Goal: Transaction & Acquisition: Subscribe to service/newsletter

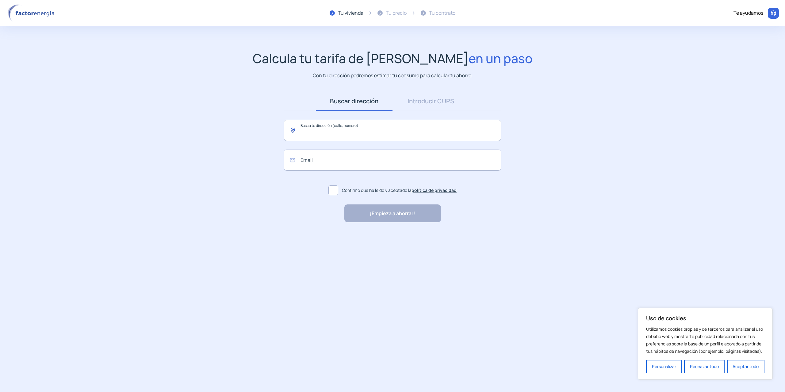
click at [357, 132] on input "text" at bounding box center [393, 130] width 218 height 21
click at [355, 147] on span "Carrer dels Arítjols, [GEOGRAPHIC_DATA], [GEOGRAPHIC_DATA]" at bounding box center [373, 150] width 146 height 7
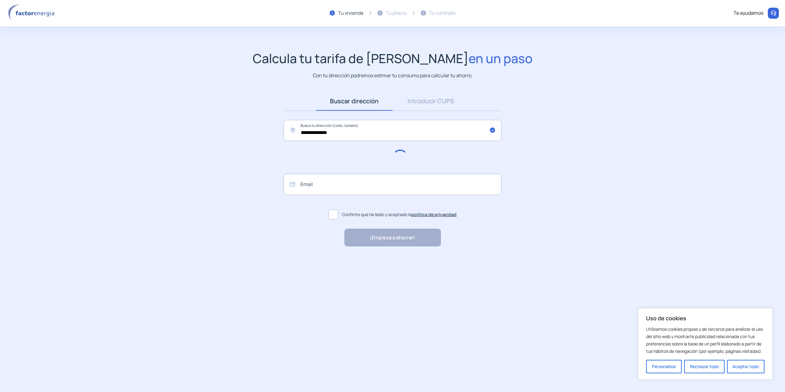
type input "**********"
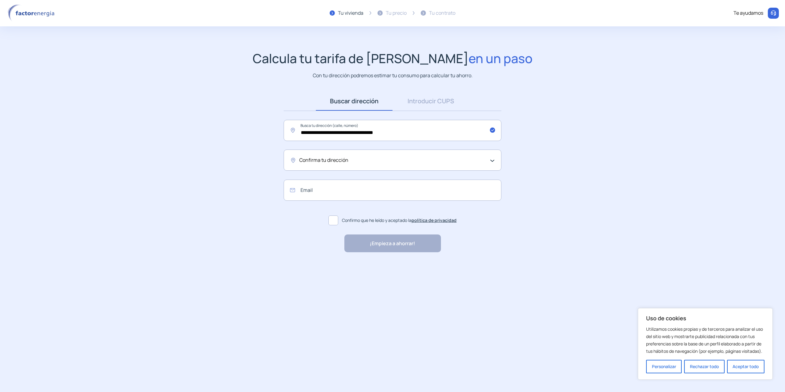
click at [360, 159] on div "Confirma tu dirección" at bounding box center [390, 160] width 183 height 8
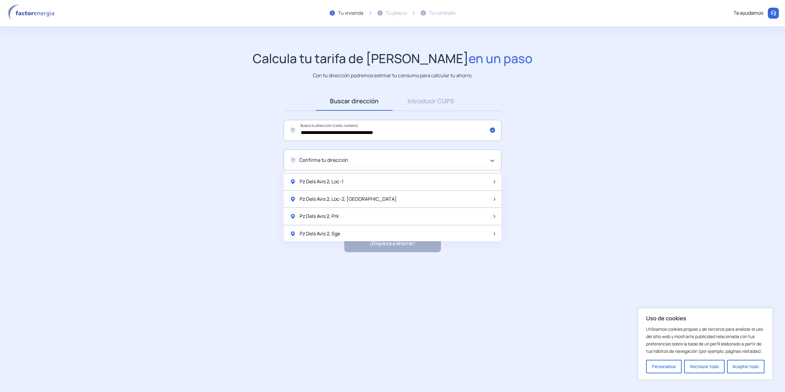
scroll to position [415, 0]
click at [353, 161] on div "Confirma tu dirección" at bounding box center [390, 160] width 183 height 8
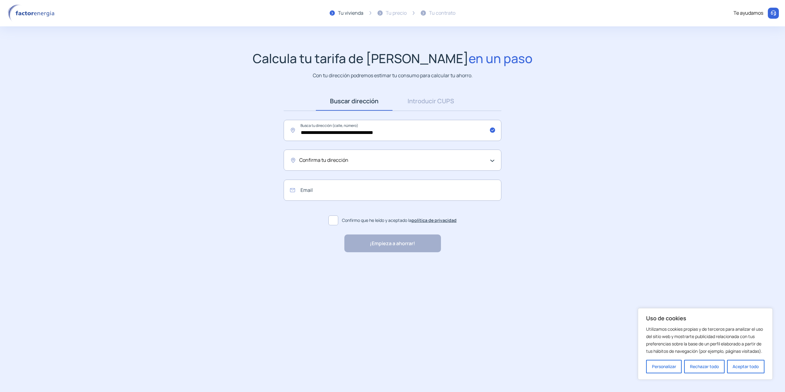
click at [353, 161] on div "Confirma tu dirección" at bounding box center [390, 160] width 183 height 8
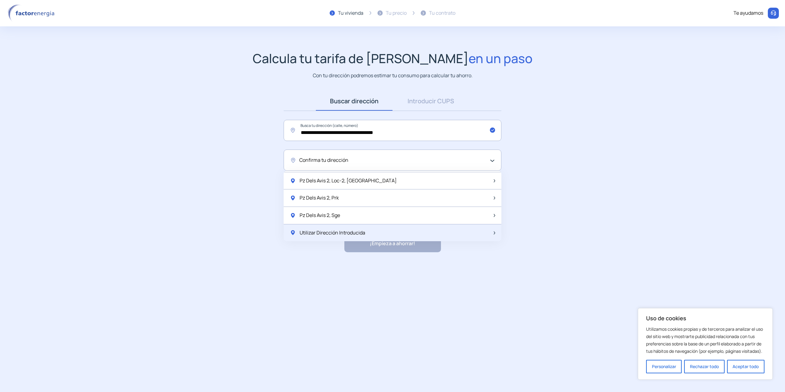
click at [357, 234] on span "Utilizar Dirección Introducida" at bounding box center [333, 233] width 66 height 8
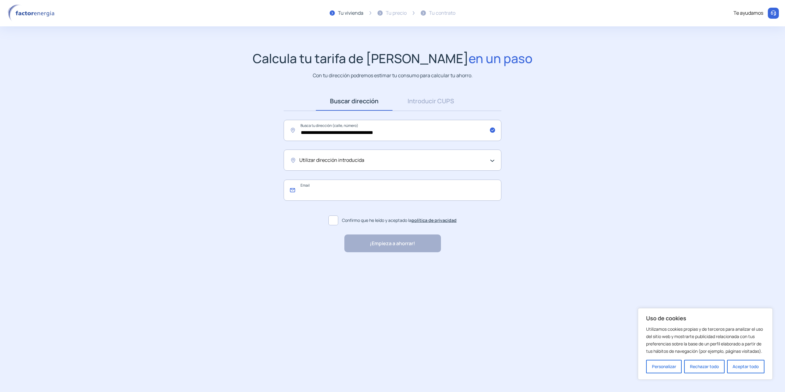
click at [365, 195] on input "email" at bounding box center [393, 190] width 218 height 21
type input "**********"
click at [336, 217] on span at bounding box center [333, 221] width 10 height 10
click at [382, 242] on span "¡Empieza a ahorrar!" at bounding box center [392, 244] width 45 height 8
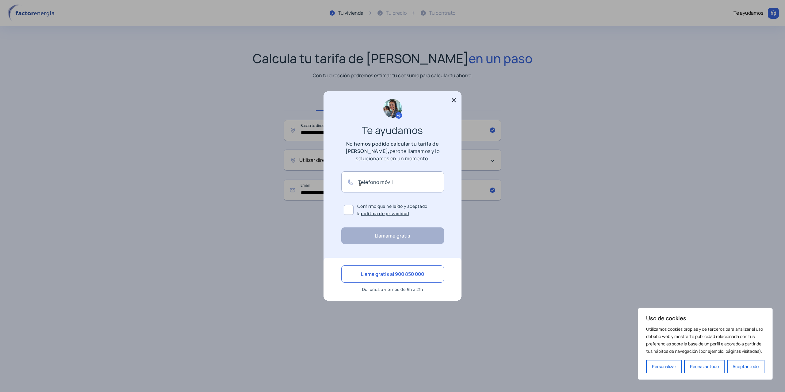
click at [454, 102] on icon at bounding box center [454, 100] width 4 height 4
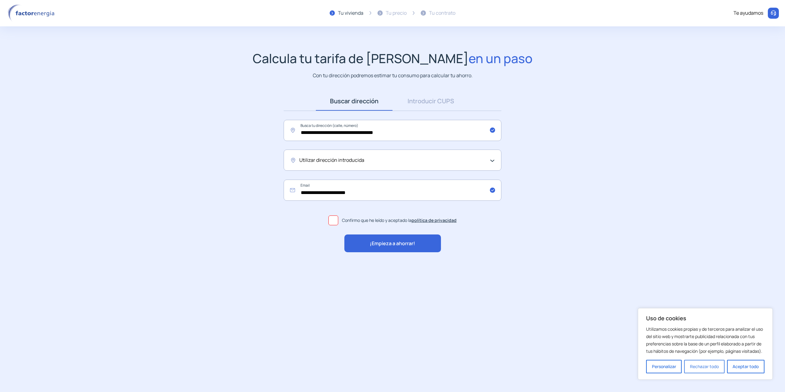
click at [720, 370] on button "Rechazar todo" at bounding box center [704, 366] width 40 height 13
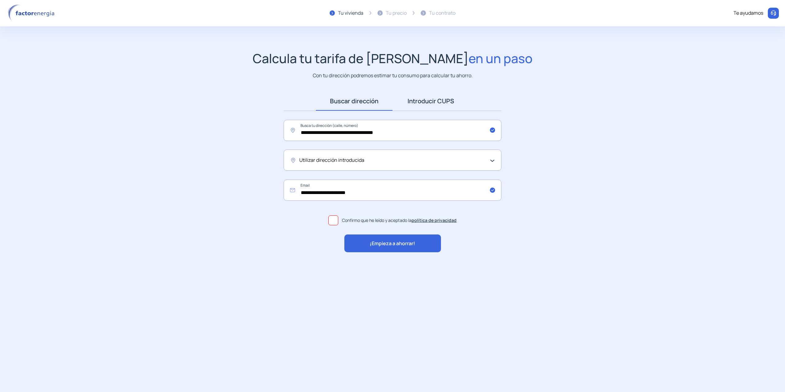
click at [454, 100] on link "Introducir CUPS" at bounding box center [431, 101] width 77 height 19
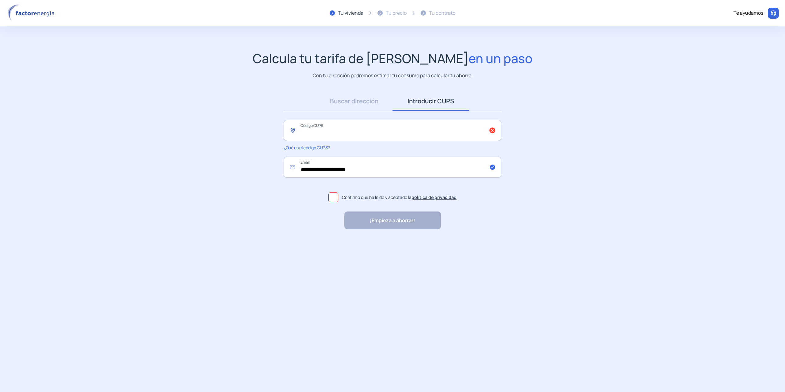
click at [415, 123] on input "text" at bounding box center [393, 130] width 218 height 21
paste input "**********"
type input "**********"
click at [332, 194] on span at bounding box center [333, 198] width 10 height 10
click at [381, 218] on span "¡Empieza a ahorrar!" at bounding box center [392, 221] width 45 height 8
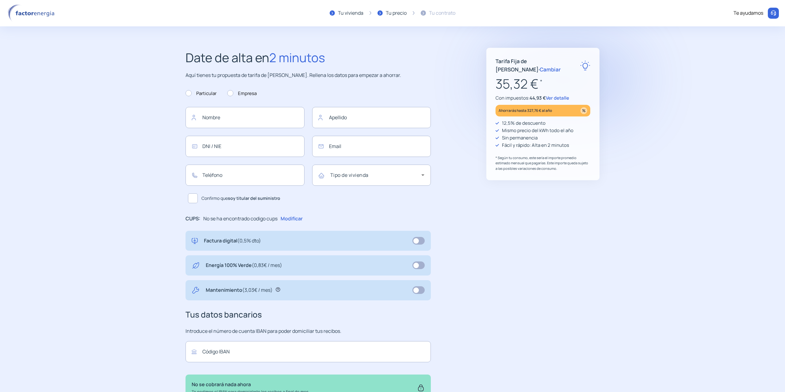
type input "**********"
click at [553, 66] on span "Cambiar" at bounding box center [550, 69] width 21 height 7
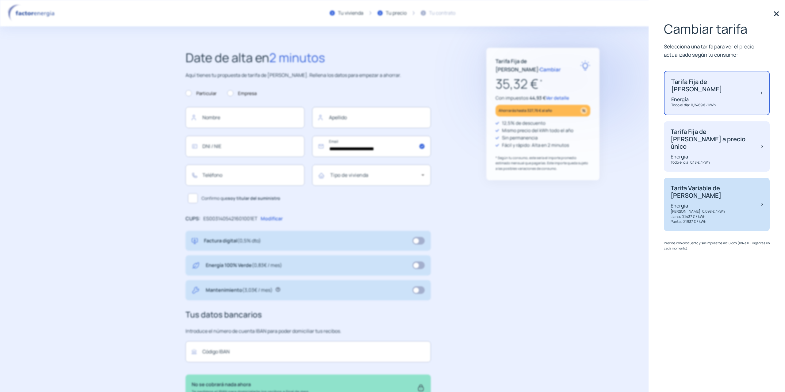
click at [722, 209] on p "[PERSON_NAME]: 0,098 € / kWh" at bounding box center [713, 211] width 85 height 5
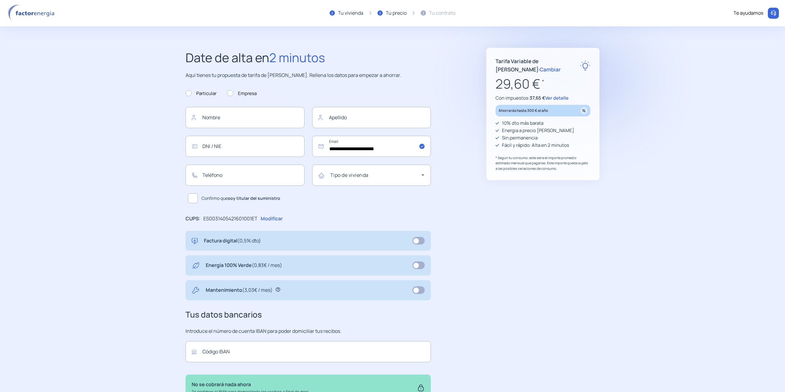
click at [558, 66] on span "Cambiar" at bounding box center [550, 69] width 21 height 7
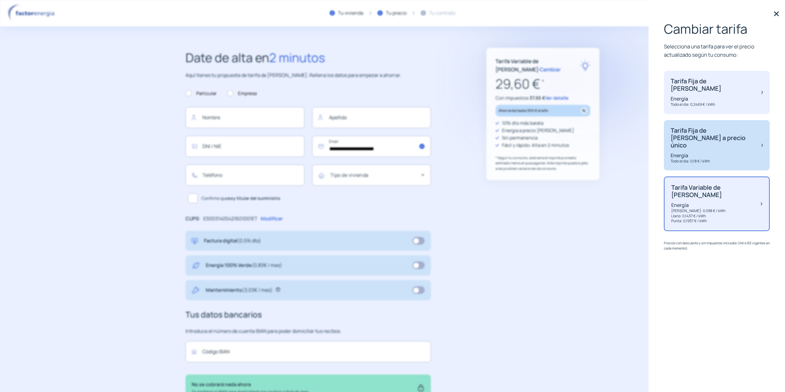
click at [723, 136] on div "Tarifa Fija de [PERSON_NAME] a precio único Energía Todo el dia: 0,18 € / kWh" at bounding box center [713, 145] width 85 height 37
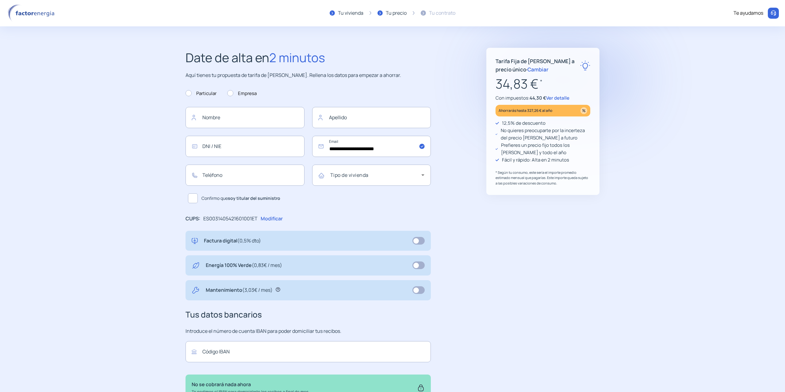
click at [528, 71] on span "Cambiar" at bounding box center [538, 69] width 21 height 7
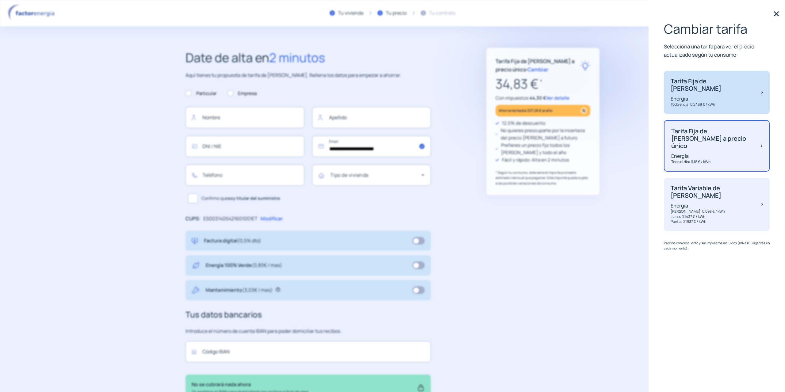
click at [703, 95] on p "Energía" at bounding box center [713, 98] width 85 height 7
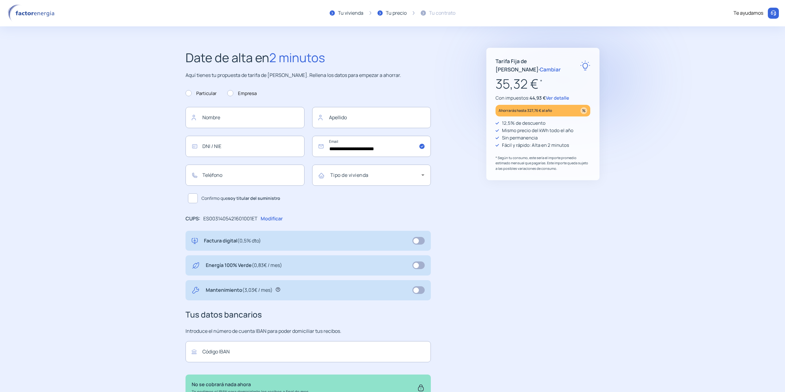
click at [553, 66] on span "Cambiar" at bounding box center [550, 69] width 21 height 7
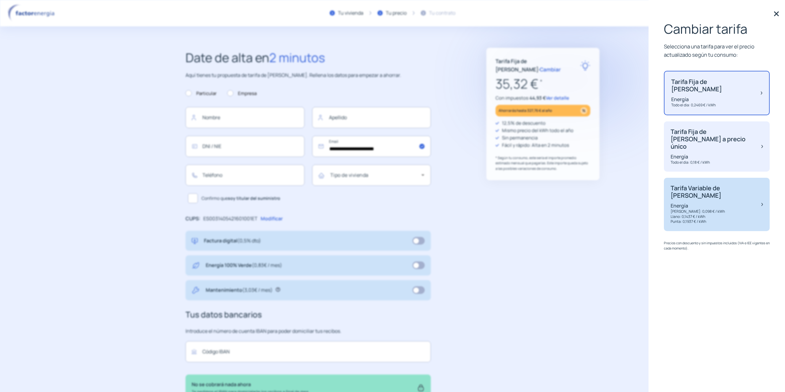
click at [714, 202] on p "Energía" at bounding box center [713, 205] width 85 height 7
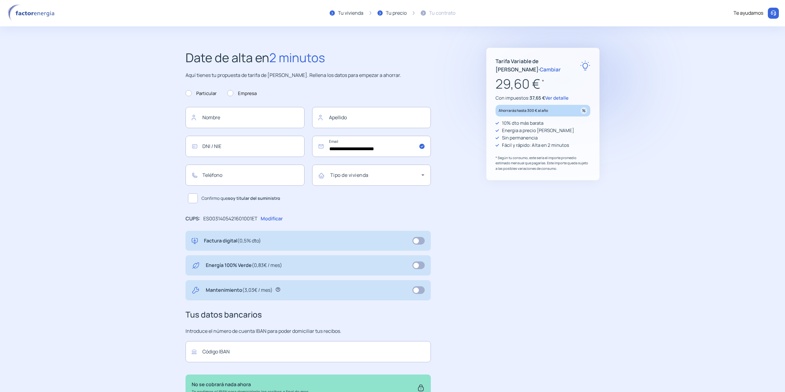
click at [561, 66] on span "Cambiar" at bounding box center [550, 69] width 21 height 7
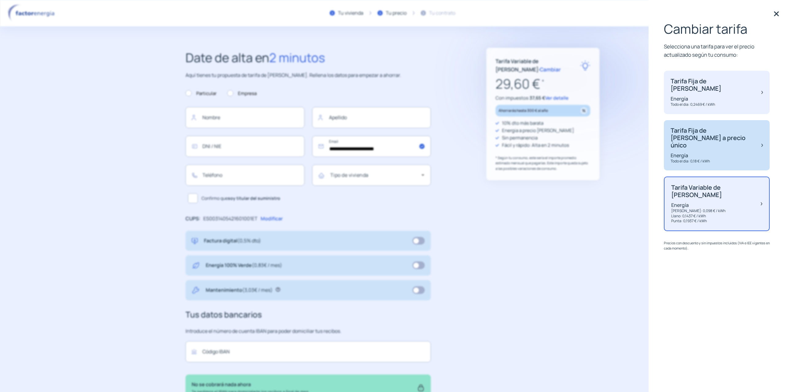
click at [686, 152] on p "Energía" at bounding box center [713, 155] width 85 height 7
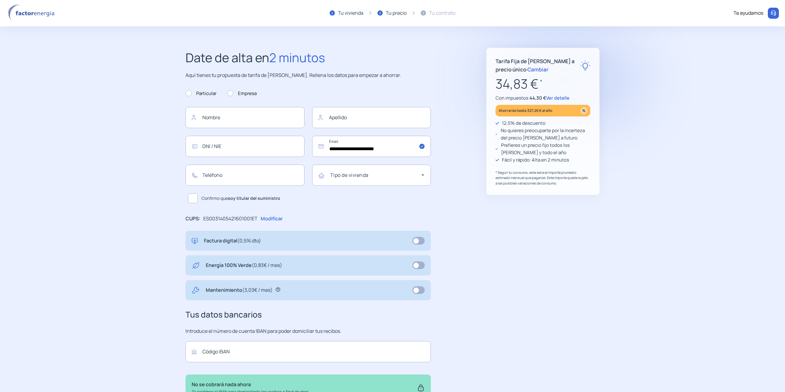
click at [528, 71] on span "Cambiar" at bounding box center [538, 69] width 21 height 7
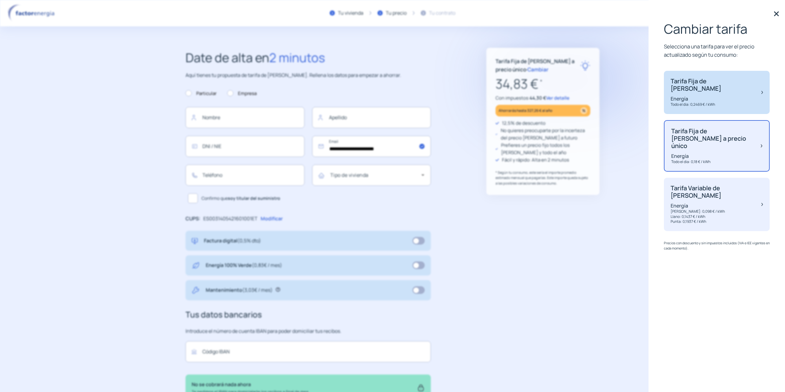
click at [705, 95] on p "Energía" at bounding box center [713, 98] width 85 height 7
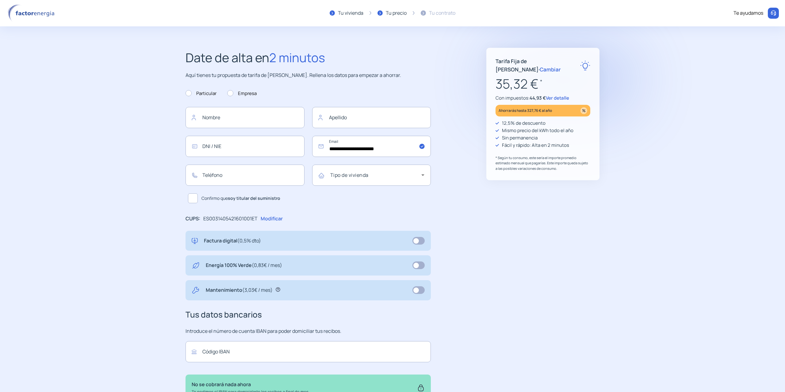
click at [553, 66] on span "Cambiar" at bounding box center [550, 69] width 21 height 7
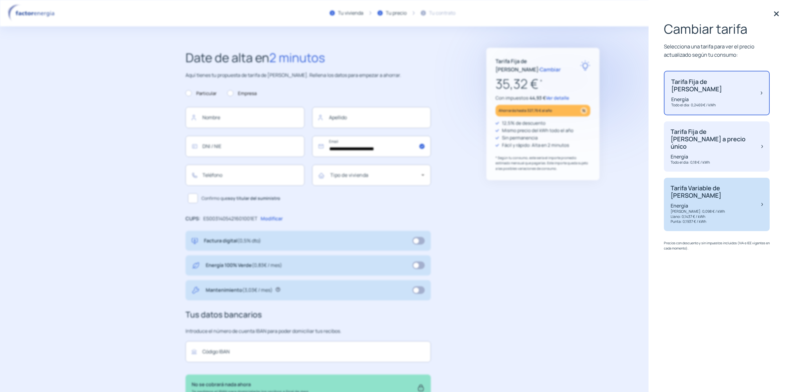
click at [735, 182] on div "Tarifa Variable de [PERSON_NAME] Energía [PERSON_NAME]: 0,098 € / kWh Llano: 0,…" at bounding box center [717, 204] width 106 height 53
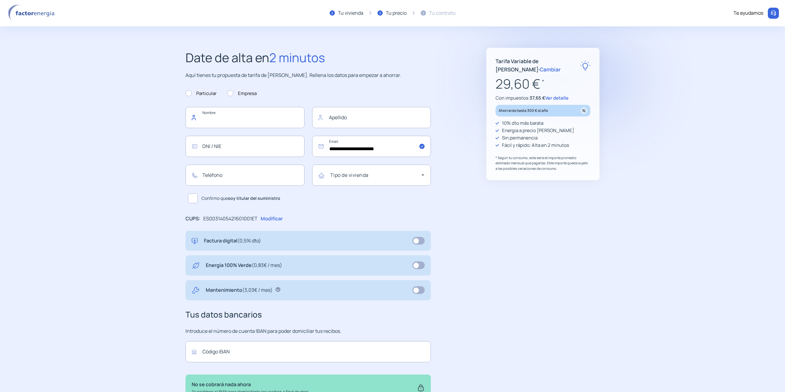
click at [255, 116] on input "text" at bounding box center [245, 117] width 119 height 21
type input "*********"
type input "*******"
click at [242, 148] on input "text" at bounding box center [245, 146] width 119 height 21
type input "*********"
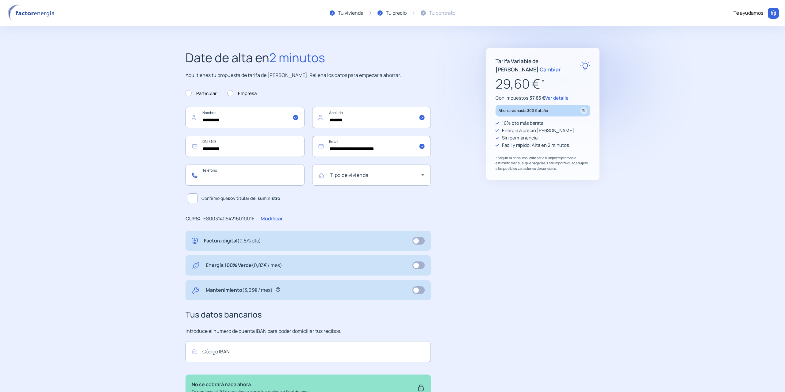
click at [237, 175] on input "text" at bounding box center [245, 175] width 119 height 21
type input "*********"
click at [350, 177] on span at bounding box center [375, 177] width 91 height 7
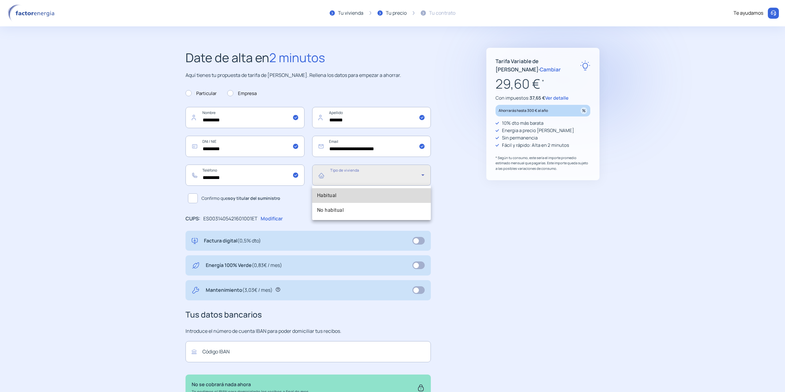
click at [348, 194] on mat-option "Habitual" at bounding box center [371, 195] width 119 height 15
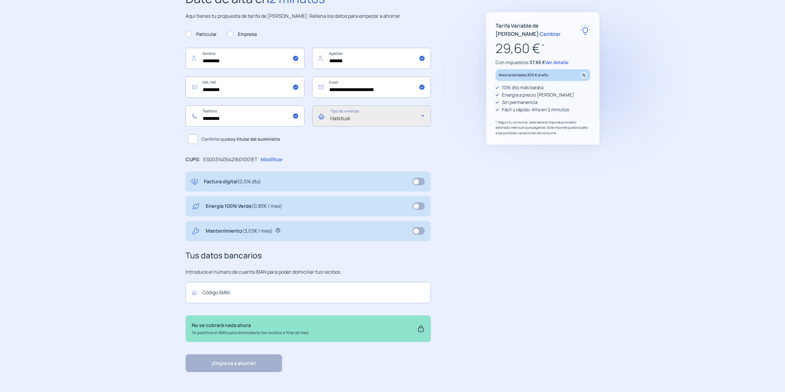
scroll to position [61, 0]
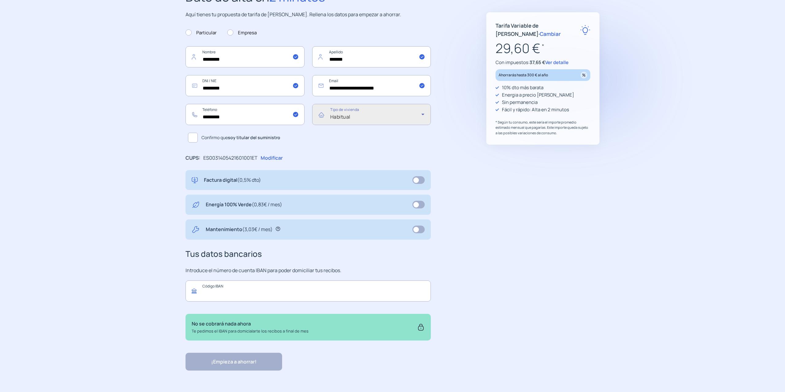
click at [294, 291] on input "text" at bounding box center [308, 291] width 245 height 21
paste input "**********"
type input "**********"
click at [255, 365] on div "¡Empieza a ahorrar! "Excelente servicio y atención al cliente" "Respeto por el …" at bounding box center [308, 362] width 245 height 18
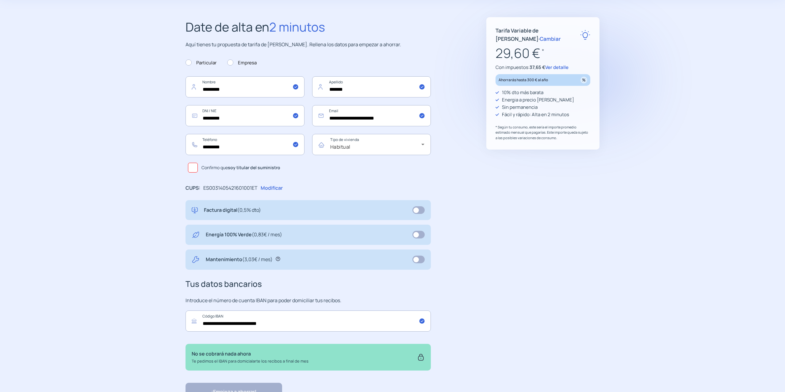
scroll to position [0, 0]
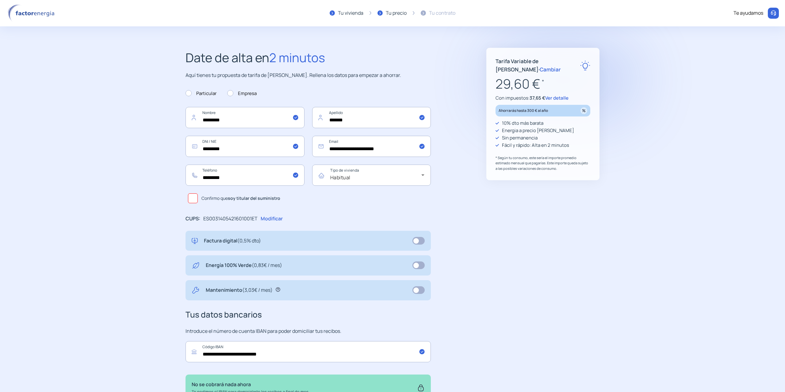
click at [194, 201] on span at bounding box center [193, 199] width 10 height 10
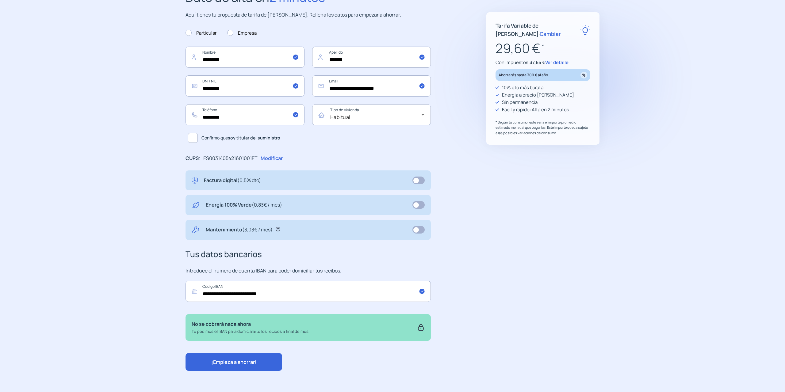
scroll to position [61, 0]
click at [247, 362] on span "¡Empieza a ahorrar!" at bounding box center [233, 362] width 45 height 7
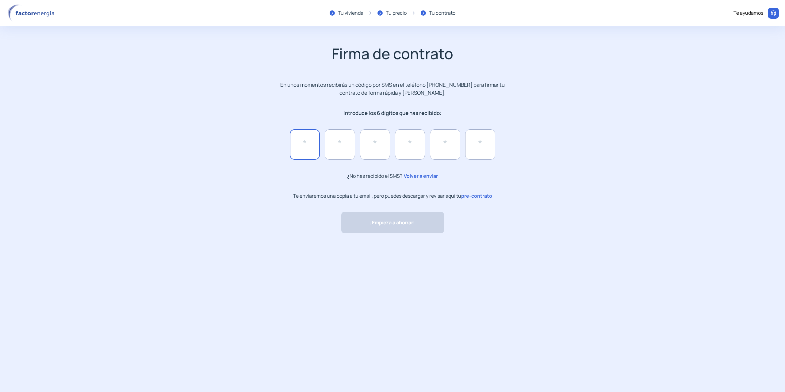
click at [302, 146] on input "text" at bounding box center [305, 144] width 30 height 30
type input "*"
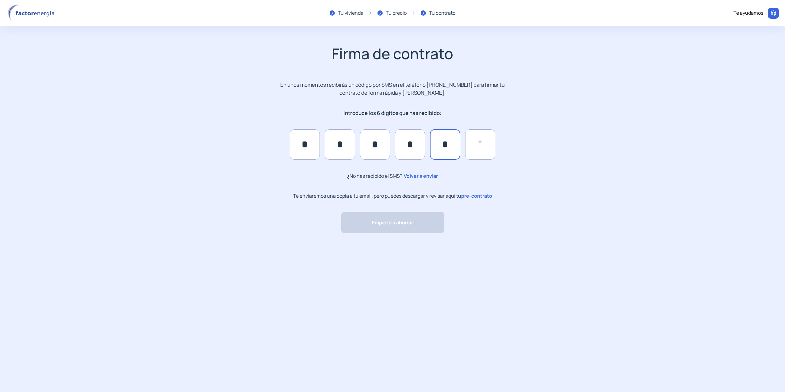
type input "*"
click at [387, 217] on button "¡Empieza a ahorrar!" at bounding box center [392, 222] width 103 height 21
